Goal: Task Accomplishment & Management: Use online tool/utility

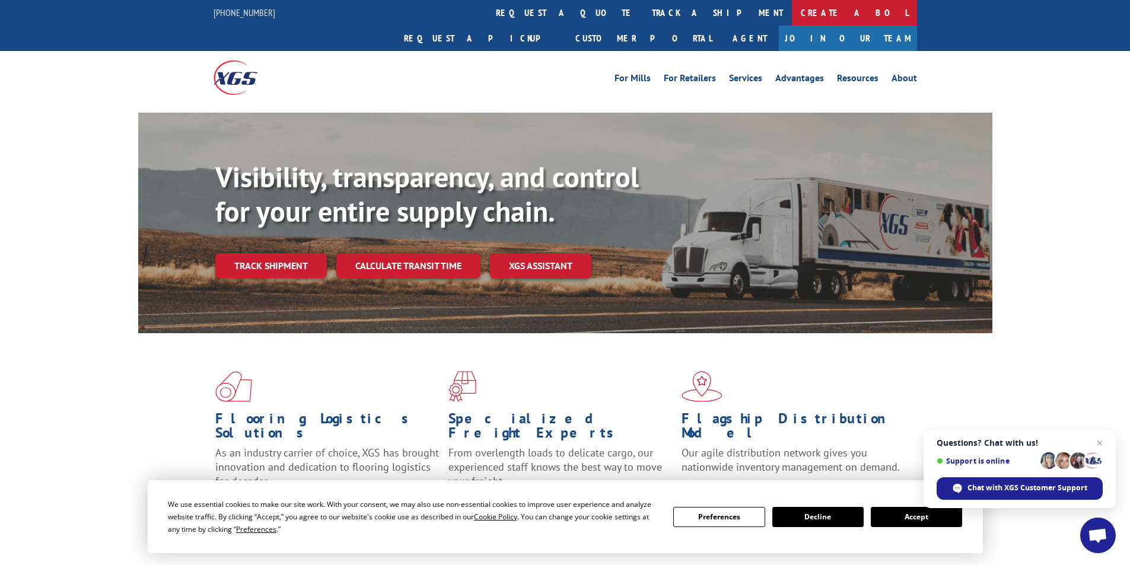
click at [792, 9] on link "Create a BOL" at bounding box center [854, 13] width 125 height 26
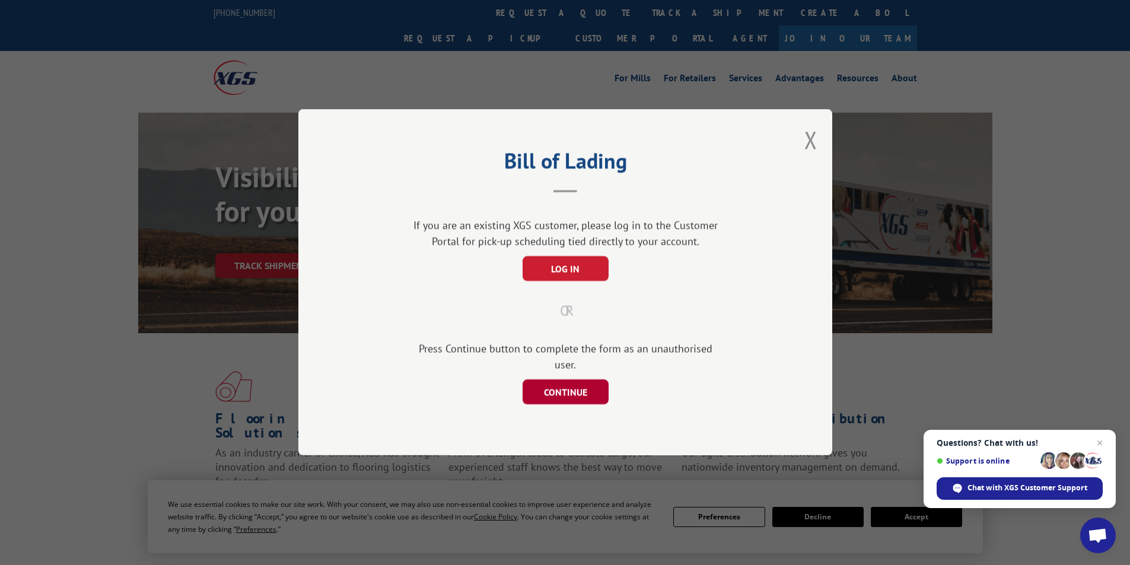
click at [559, 386] on button "CONTINUE" at bounding box center [565, 392] width 86 height 25
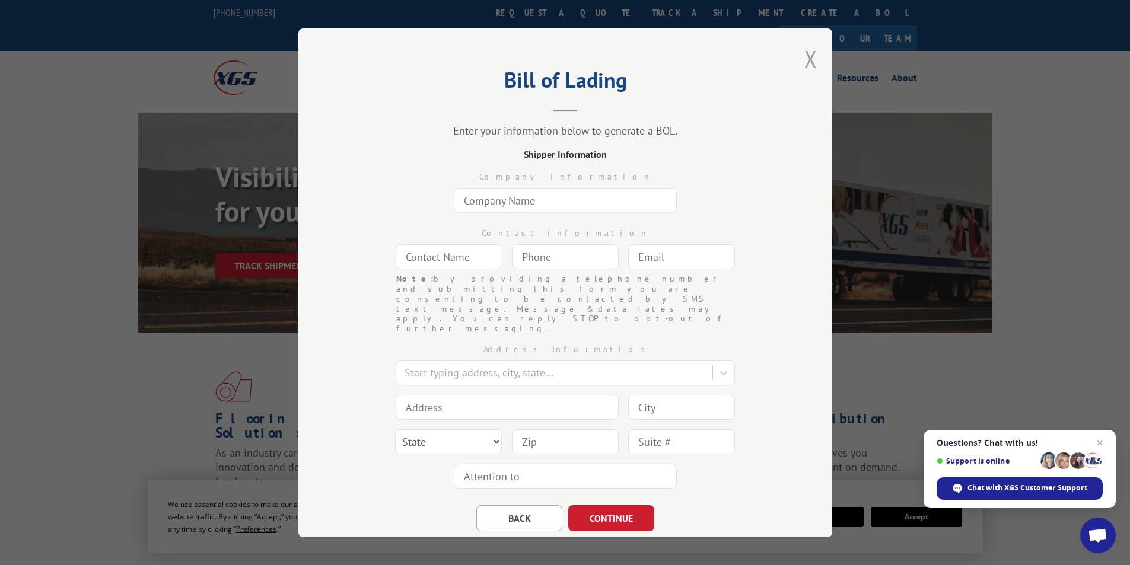
click at [810, 58] on button "Close modal" at bounding box center [810, 58] width 13 height 31
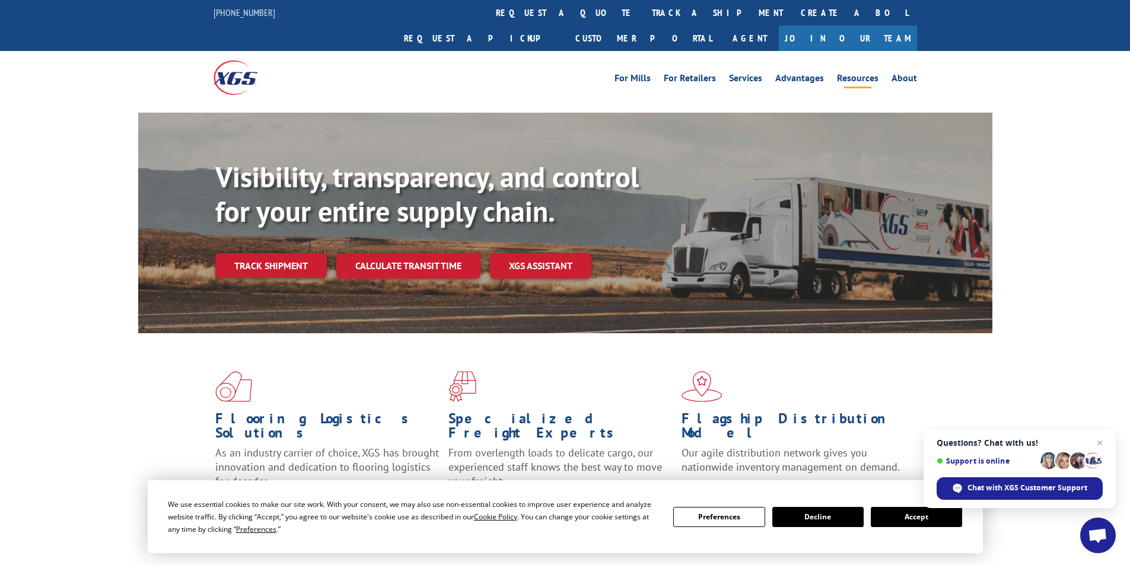
click at [855, 74] on link "Resources" at bounding box center [858, 80] width 42 height 13
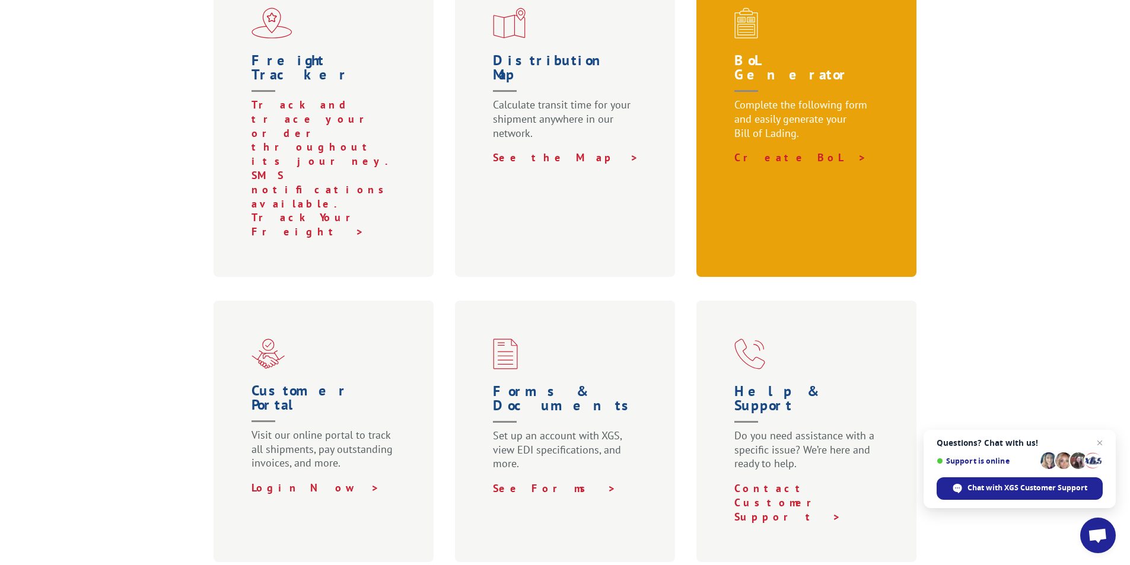
scroll to position [475, 0]
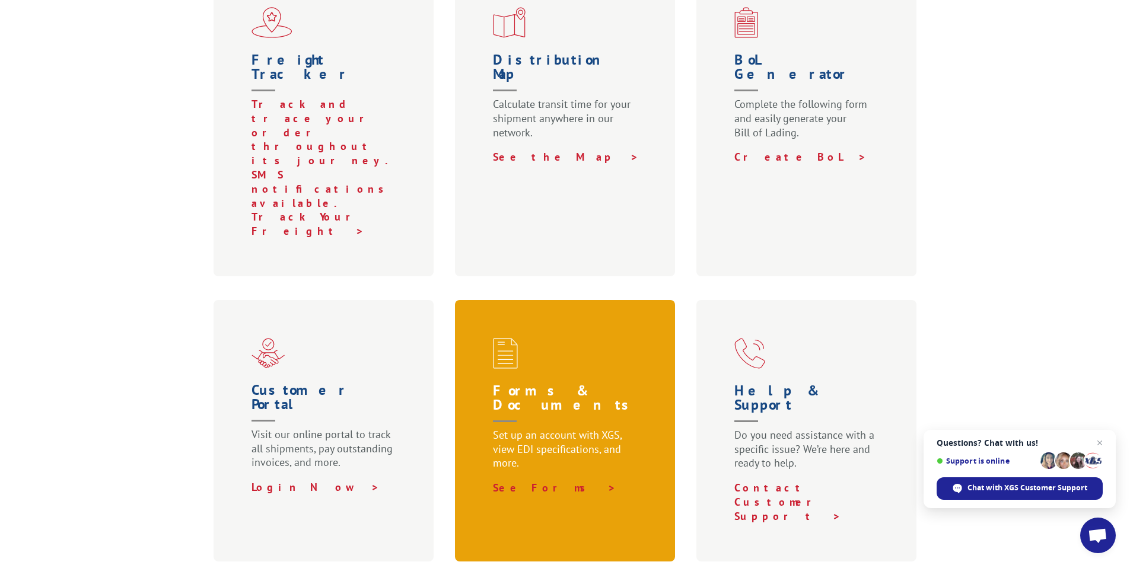
click at [531, 428] on p "Set up an account with XGS, view EDI specifications, and more." at bounding box center [567, 454] width 149 height 53
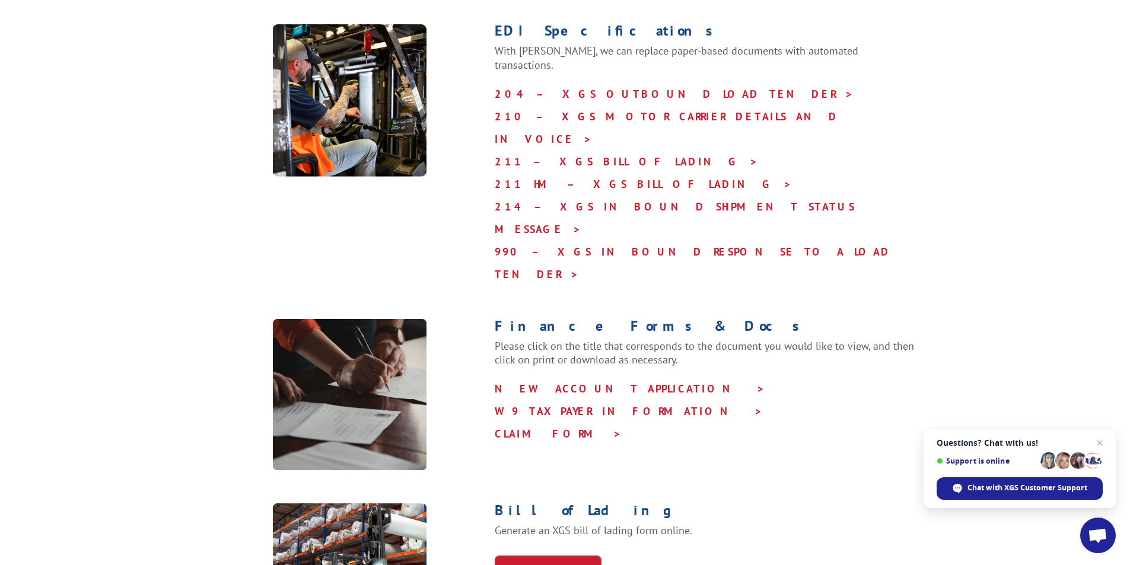
scroll to position [593, 0]
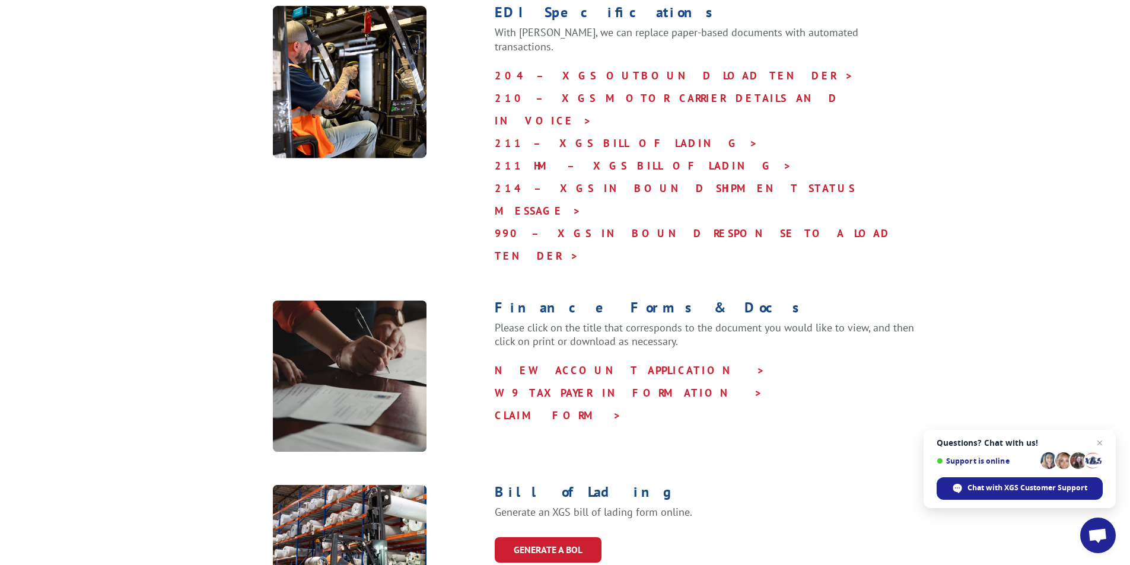
click at [523, 485] on h1 "Bill of Lading" at bounding box center [706, 495] width 422 height 20
click at [524, 537] on link "GENERATE A BOL" at bounding box center [548, 550] width 107 height 26
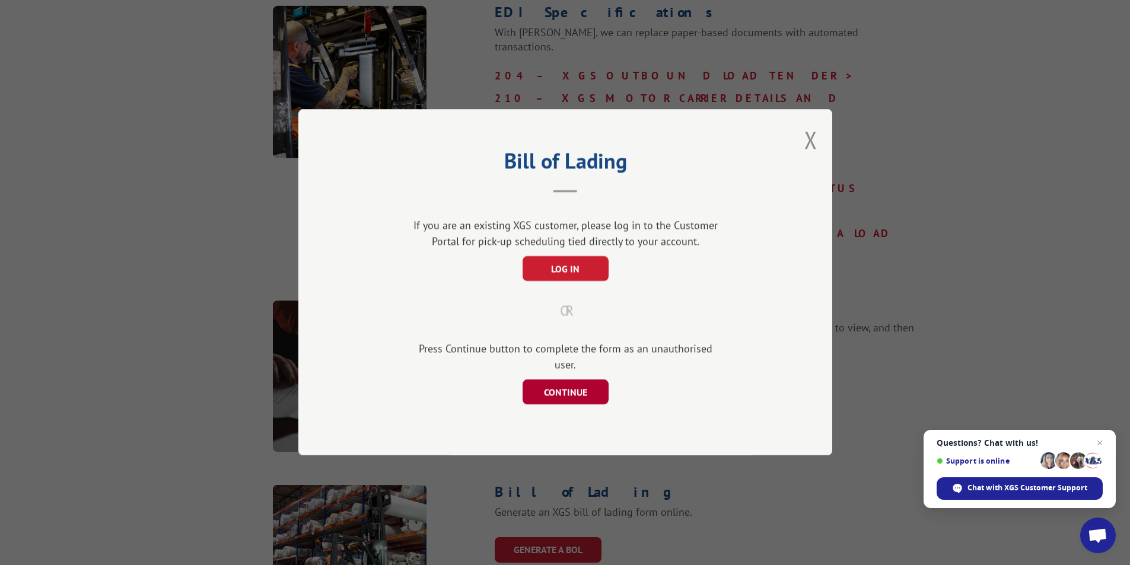
click at [585, 385] on button "CONTINUE" at bounding box center [565, 392] width 86 height 25
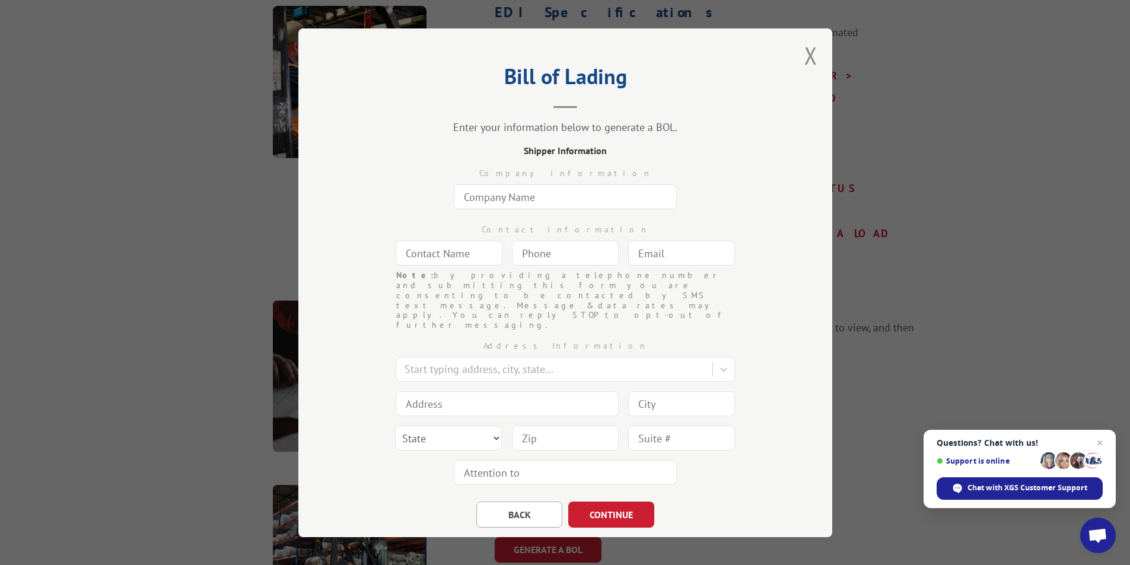
scroll to position [0, 0]
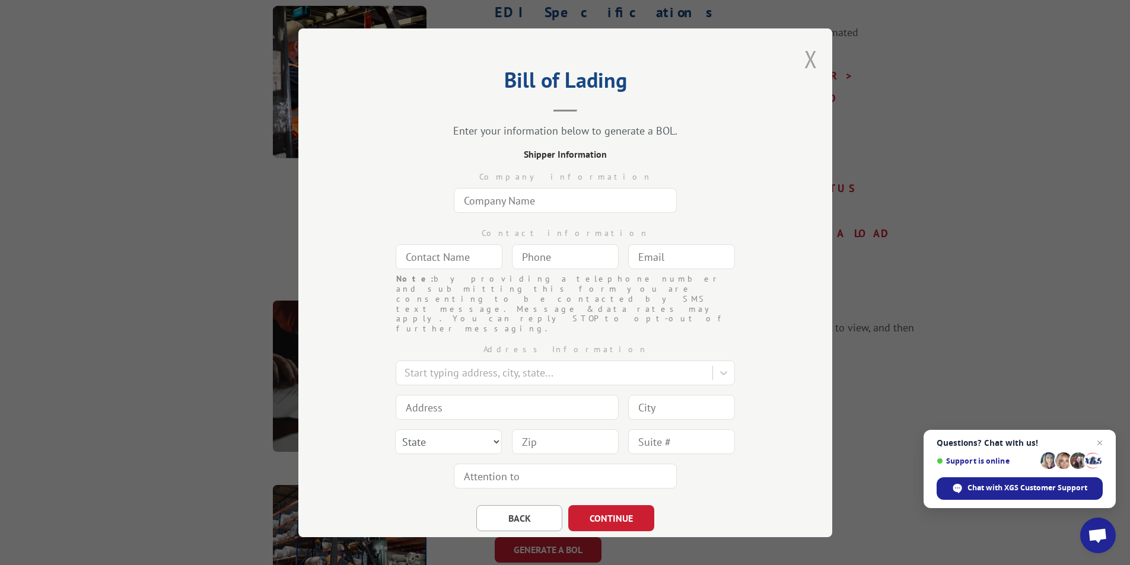
click at [804, 61] on button "Close modal" at bounding box center [810, 58] width 13 height 31
